Goal: Information Seeking & Learning: Find specific fact

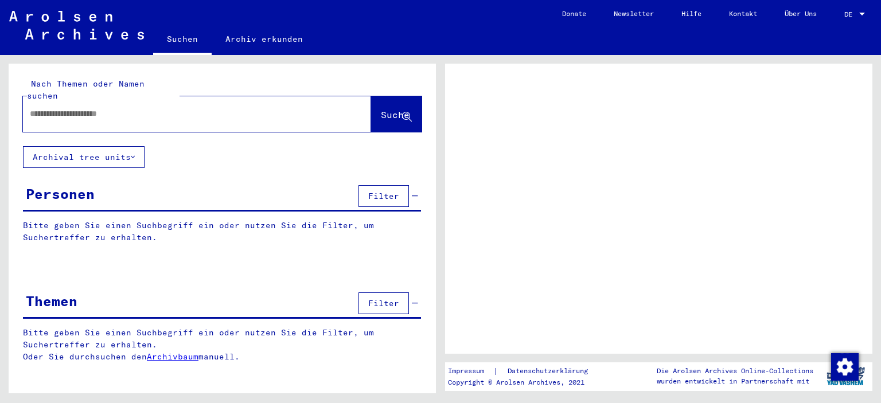
click at [381, 109] on span "Suche" at bounding box center [395, 114] width 29 height 11
click at [58, 183] on div "Personen" at bounding box center [60, 193] width 69 height 21
click at [387, 191] on span "Filter" at bounding box center [383, 196] width 31 height 10
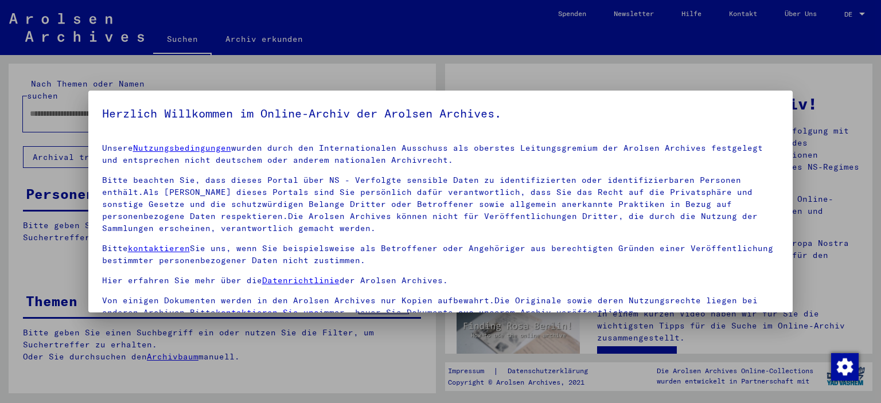
scroll to position [97, 0]
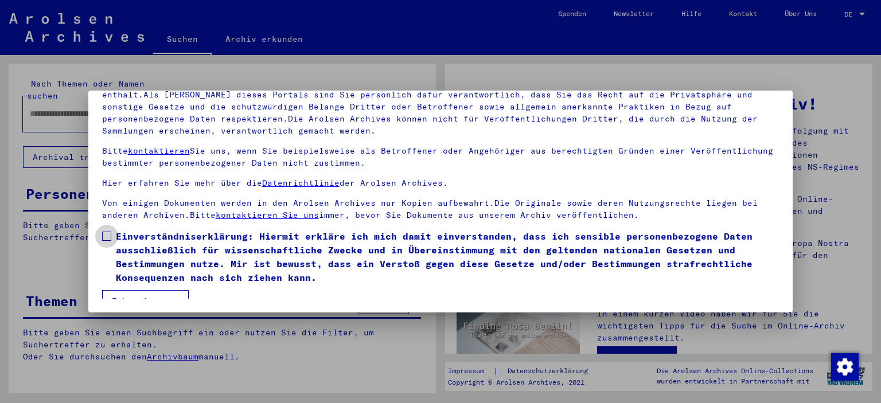
click at [105, 234] on span at bounding box center [106, 236] width 9 height 9
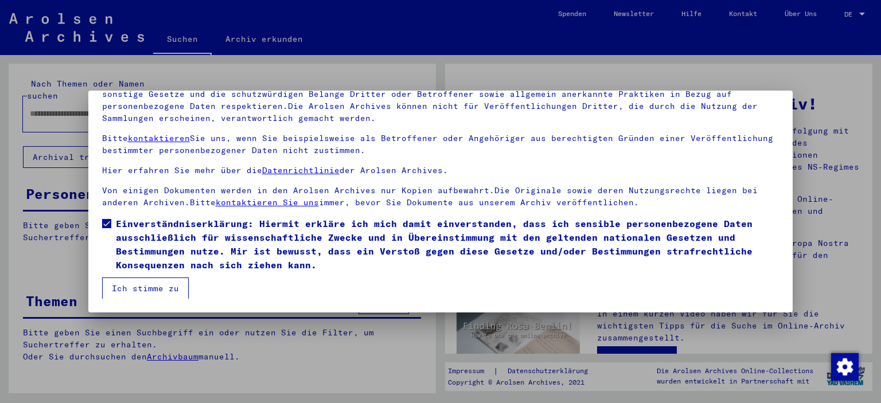
click at [159, 285] on button "Ich stimme zu" at bounding box center [145, 288] width 87 height 22
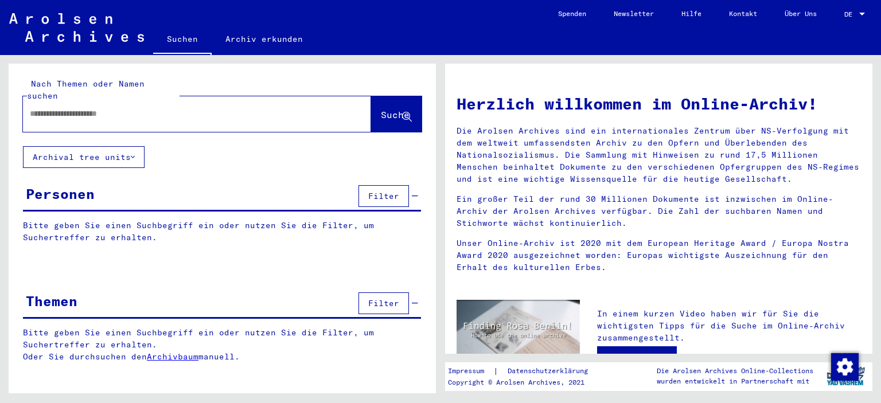
click at [46, 108] on input "text" at bounding box center [183, 114] width 307 height 12
type input "**********"
click at [384, 109] on span "Suche" at bounding box center [395, 114] width 29 height 11
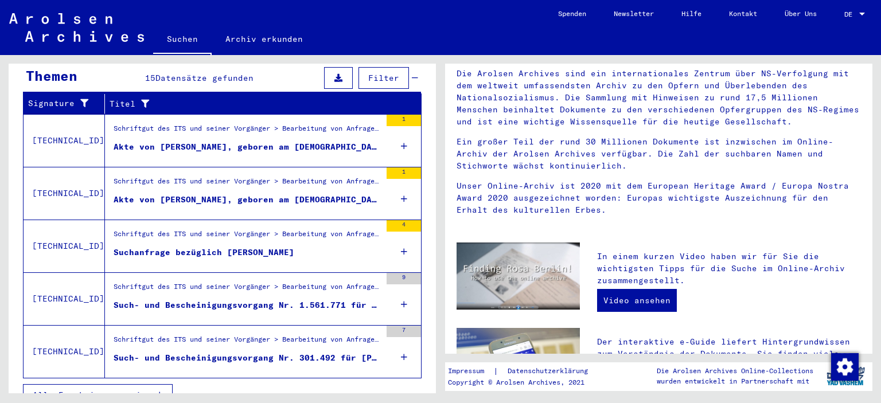
scroll to position [394, 0]
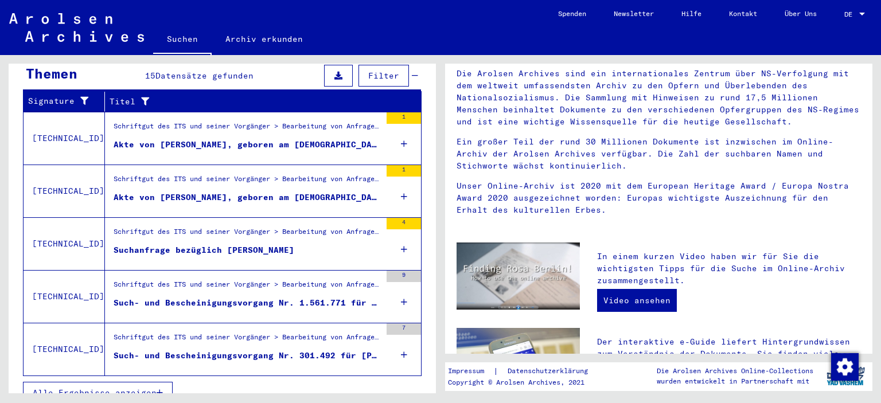
click at [389, 165] on div "1" at bounding box center [403, 170] width 34 height 11
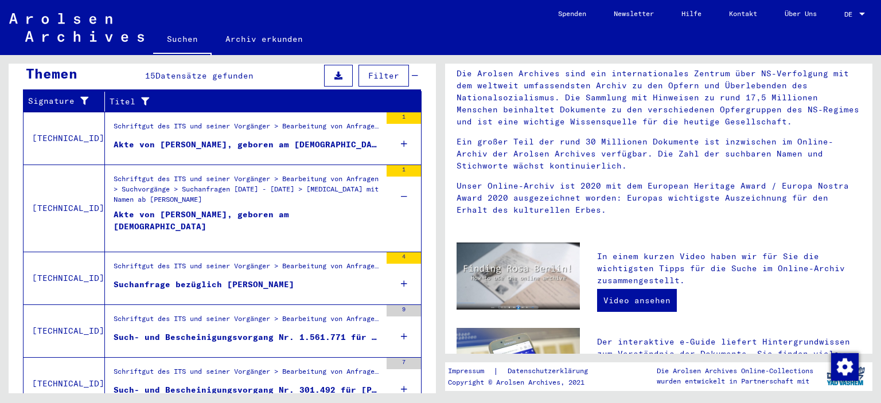
click at [305, 209] on div "Akte von [PERSON_NAME], geboren am [DEMOGRAPHIC_DATA]" at bounding box center [247, 226] width 267 height 34
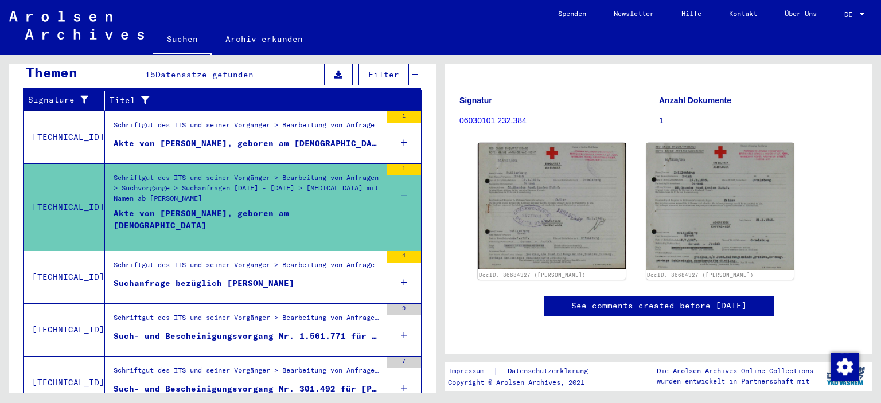
scroll to position [115, 0]
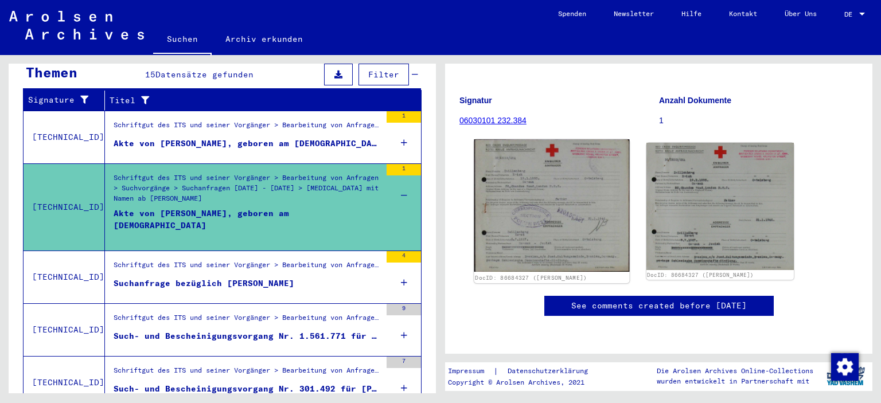
click at [564, 244] on img at bounding box center [551, 205] width 155 height 132
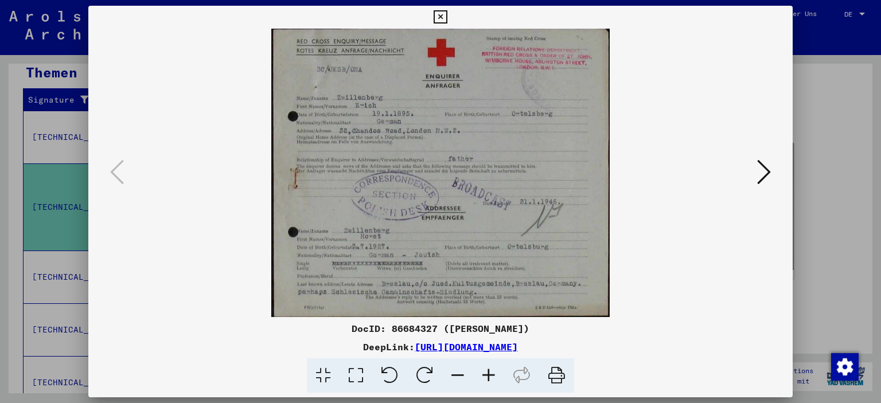
click at [761, 170] on icon at bounding box center [764, 172] width 14 height 28
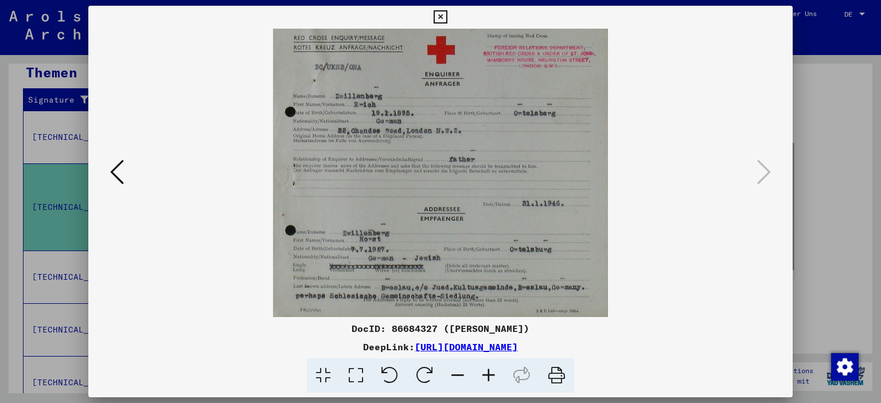
click at [118, 166] on icon at bounding box center [117, 172] width 14 height 28
